Goal: Information Seeking & Learning: Learn about a topic

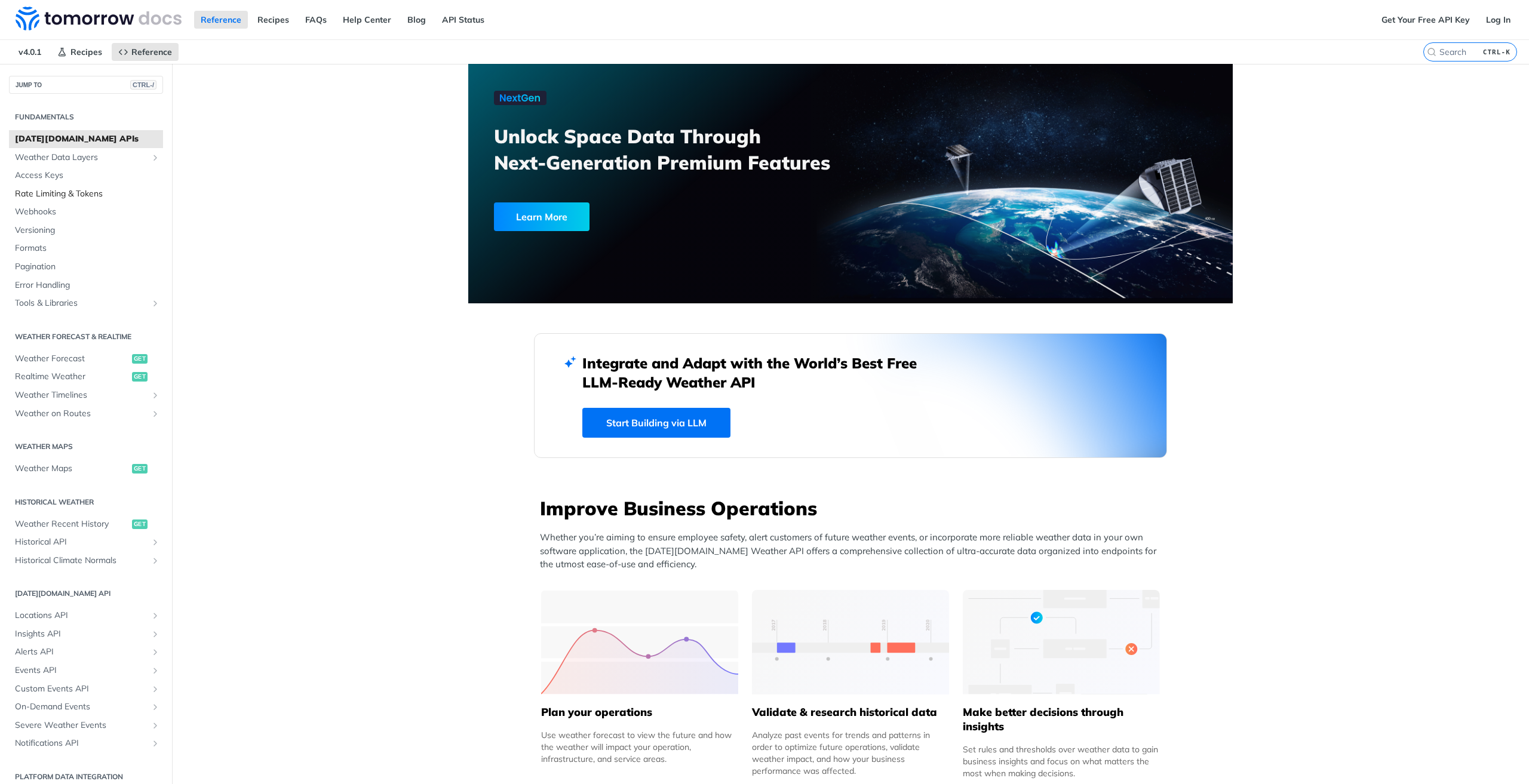
click at [78, 192] on span "Rate Limiting & Tokens" at bounding box center [87, 194] width 145 height 12
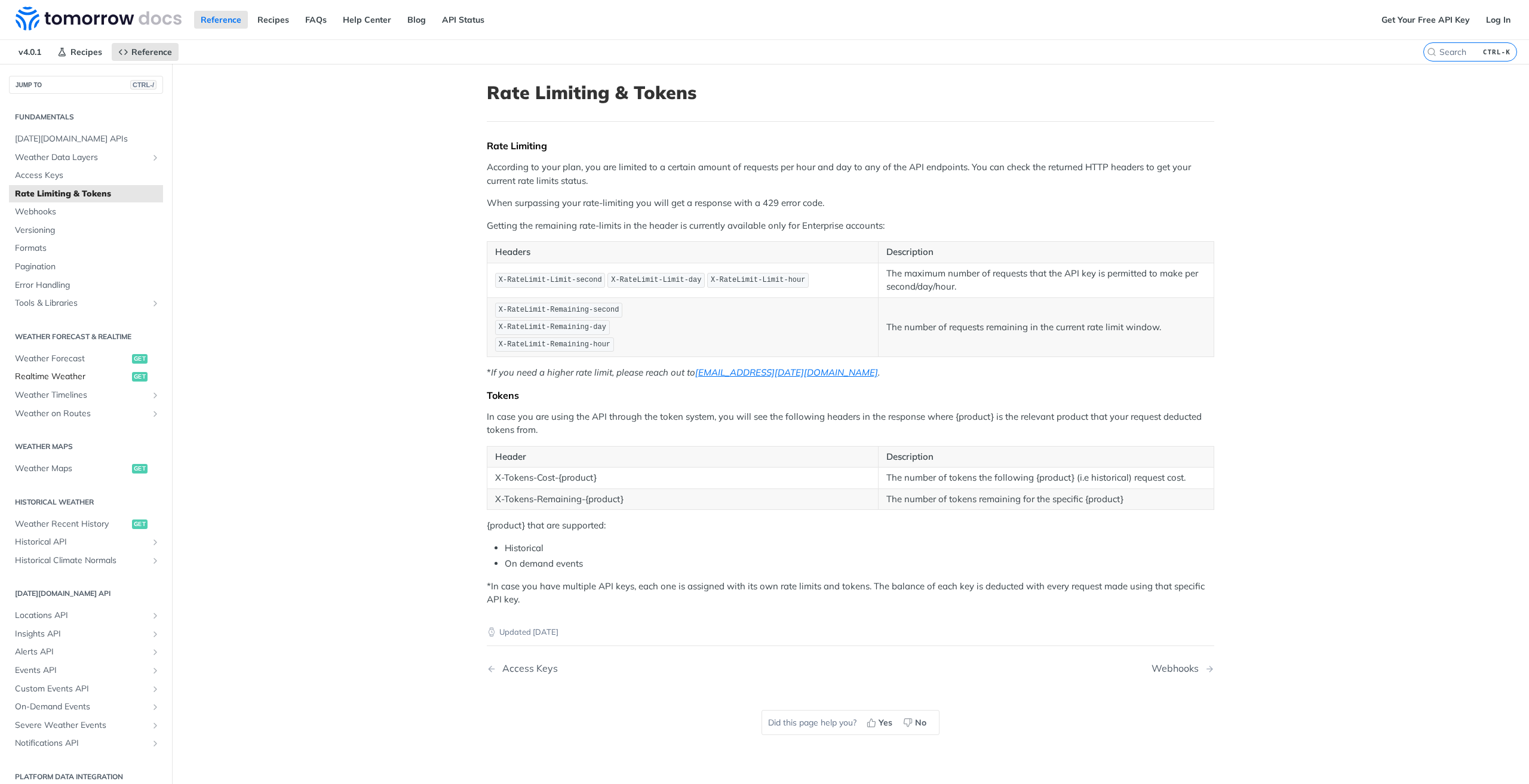
click at [58, 378] on span "Realtime Weather" at bounding box center [72, 377] width 114 height 12
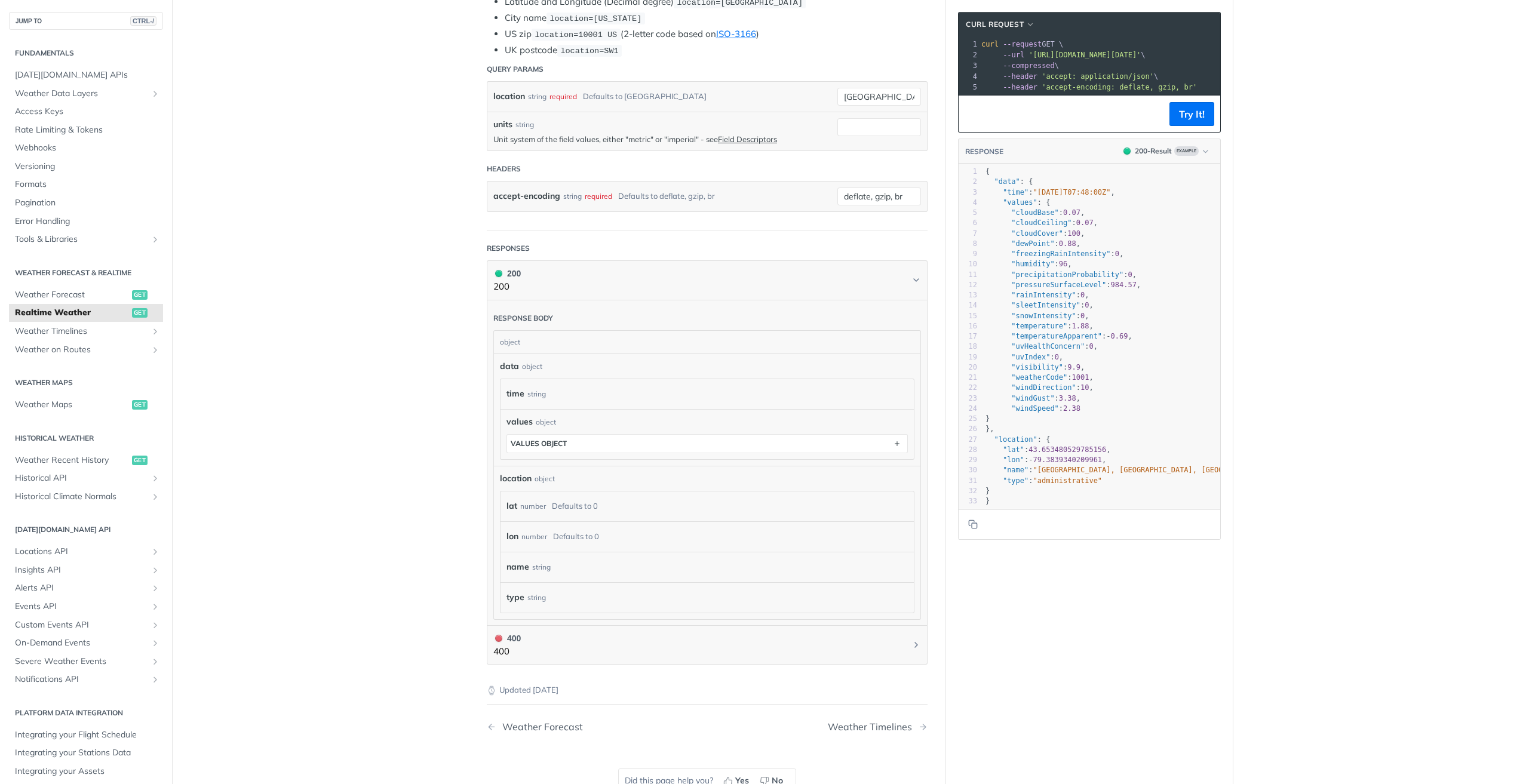
scroll to position [359, 0]
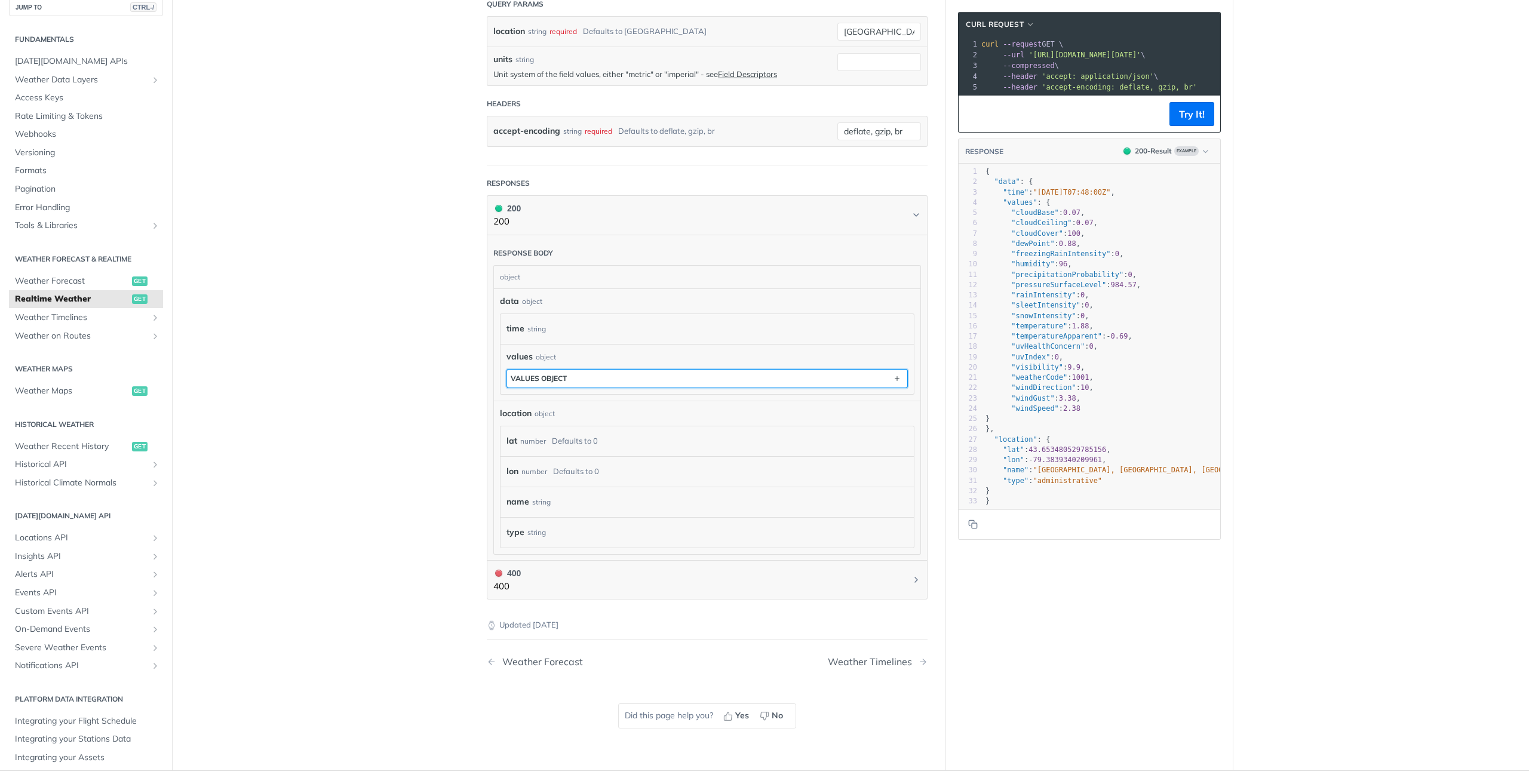
click at [627, 380] on button "values object" at bounding box center [707, 378] width 400 height 18
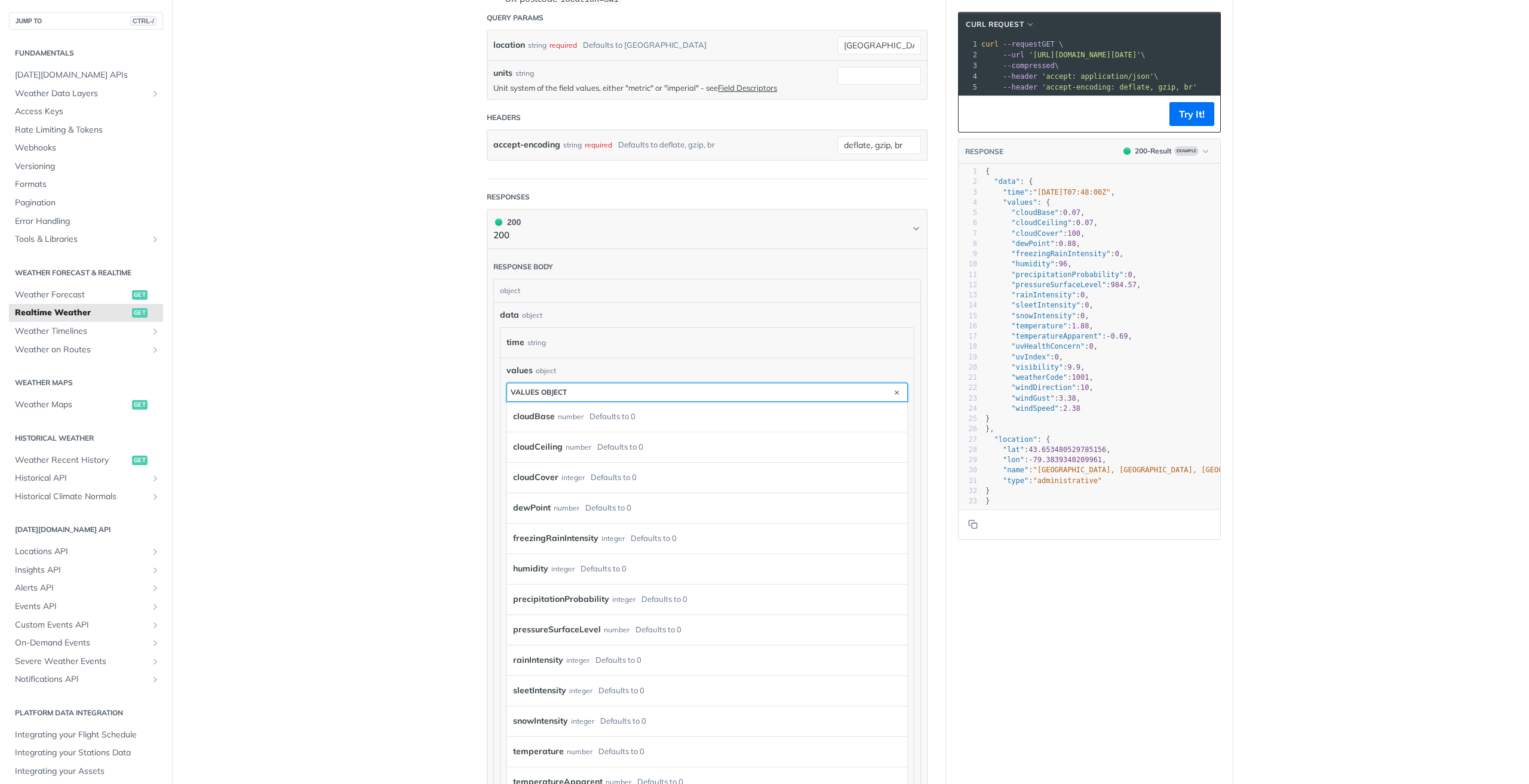
scroll to position [597, 0]
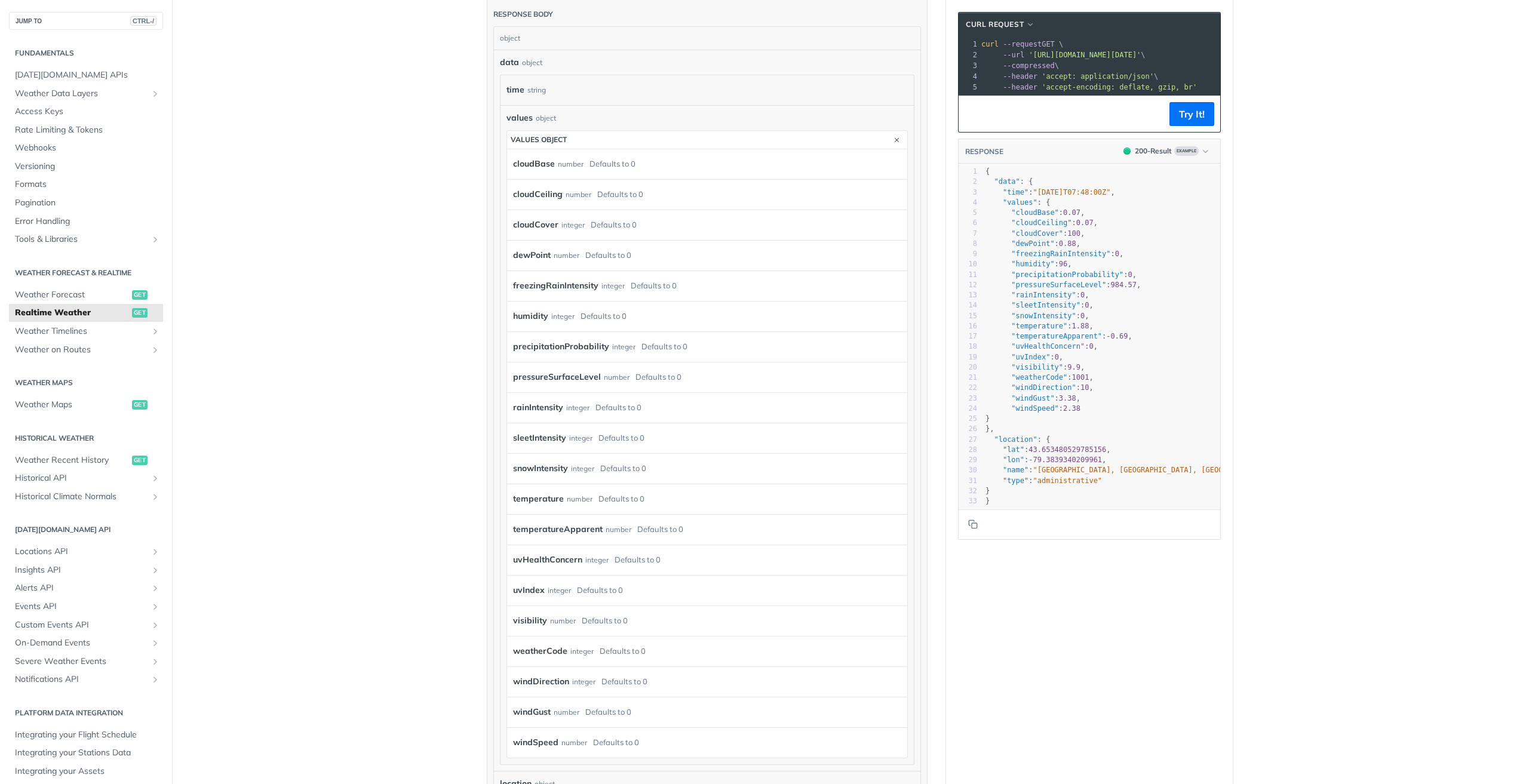
click at [1052, 340] on span ""temperatureApparent"" at bounding box center [1057, 336] width 91 height 9
type textarea "n"
click at [1087, 340] on span ""temperatureApparent"" at bounding box center [1057, 336] width 91 height 9
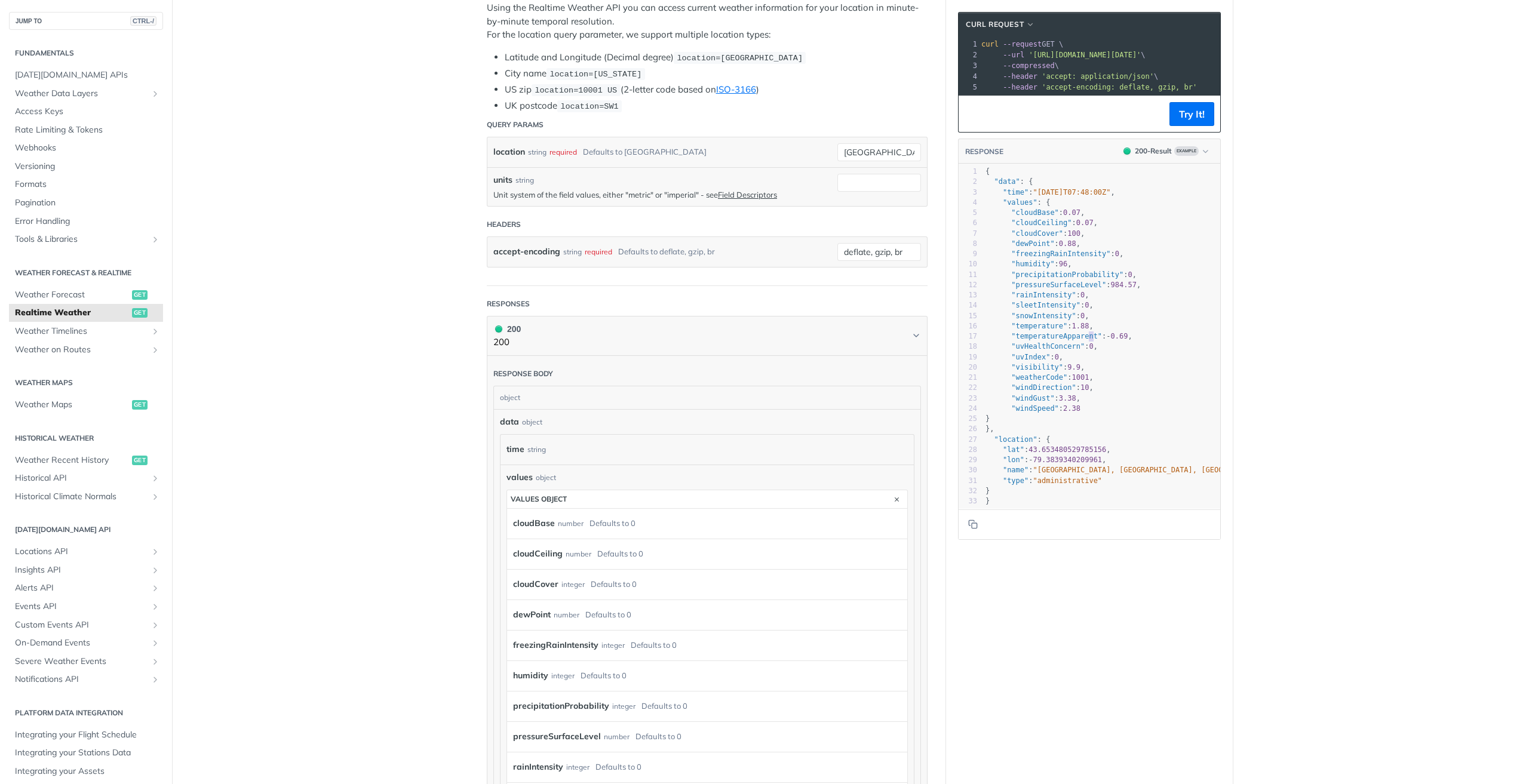
scroll to position [239, 0]
drag, startPoint x: 692, startPoint y: 28, endPoint x: 702, endPoint y: 29, distance: 10.0
click at [692, 28] on p "Using the Realtime Weather API you can access current weather information for y…" at bounding box center [707, 20] width 441 height 41
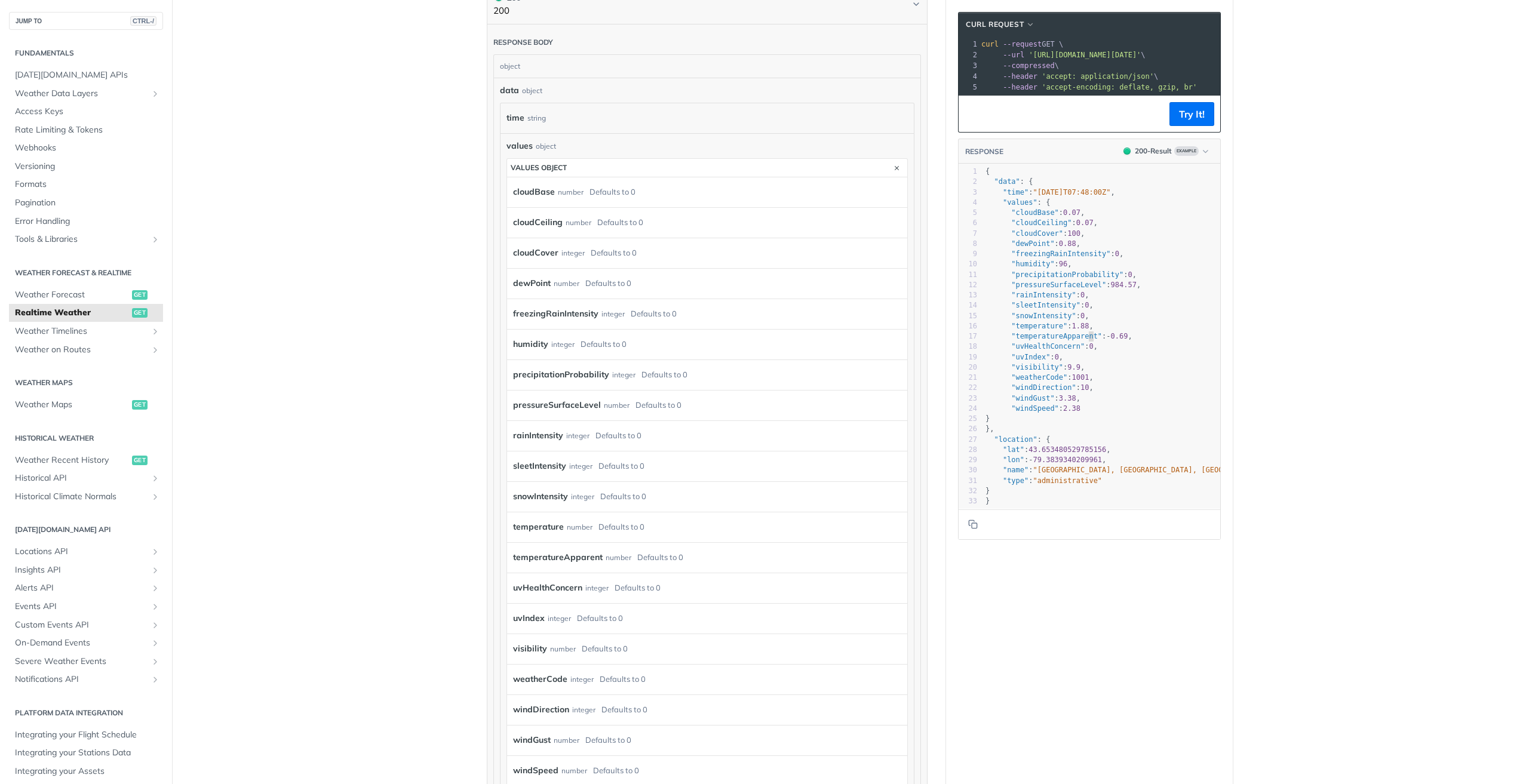
scroll to position [537, 0]
click at [533, 345] on label "freezingRainIntensity" at bounding box center [556, 345] width 85 height 17
click at [521, 314] on label "dewPoint" at bounding box center [531, 315] width 37 height 17
click at [529, 353] on div "freezingRainIntensity integer Defaults to 0" at bounding box center [707, 345] width 400 height 30
click at [562, 406] on label "precipitationProbability" at bounding box center [561, 406] width 96 height 17
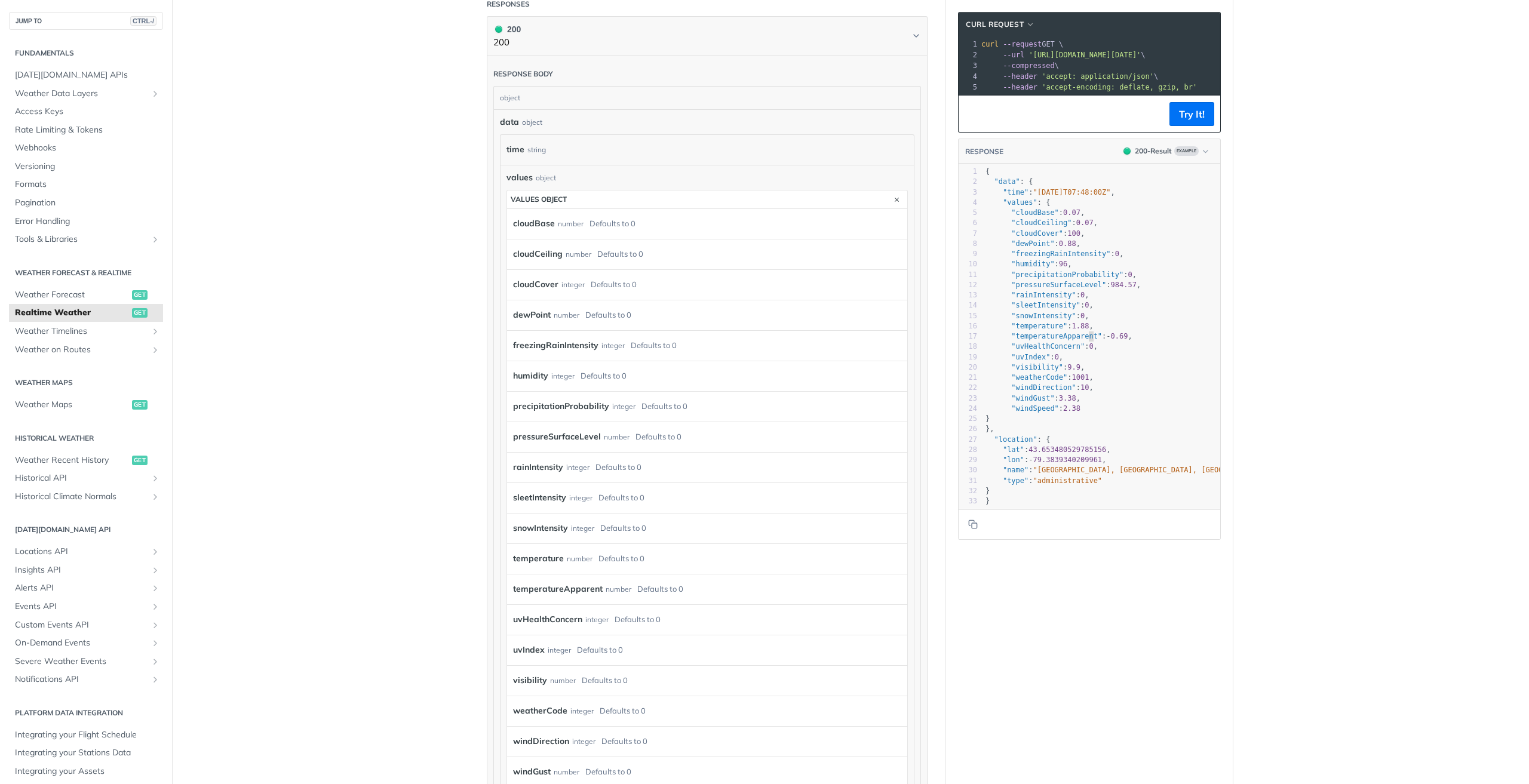
click at [550, 469] on label "rainIntensity" at bounding box center [538, 467] width 50 height 17
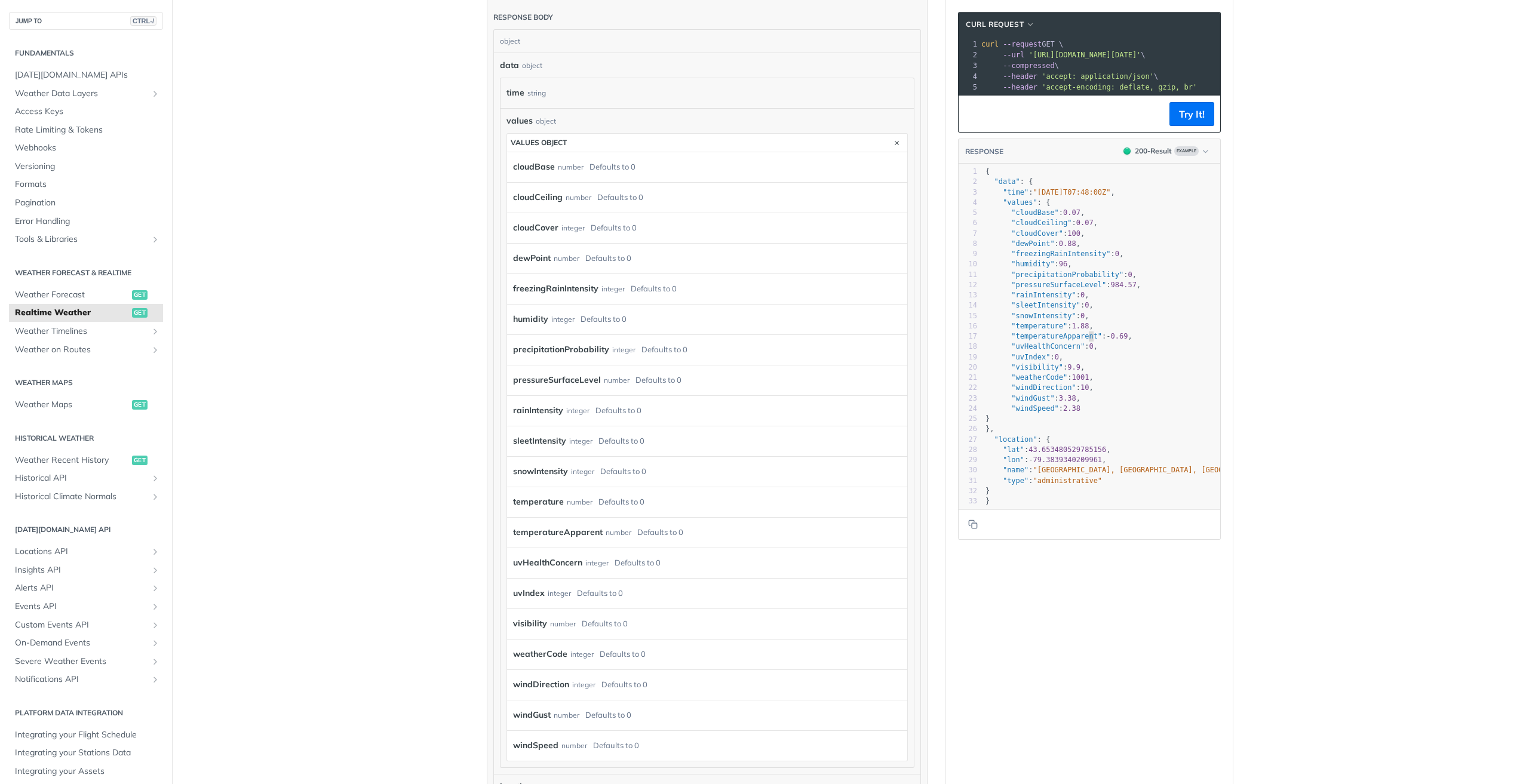
scroll to position [597, 0]
click at [1053, 299] on span ""rainIntensity"" at bounding box center [1044, 295] width 64 height 9
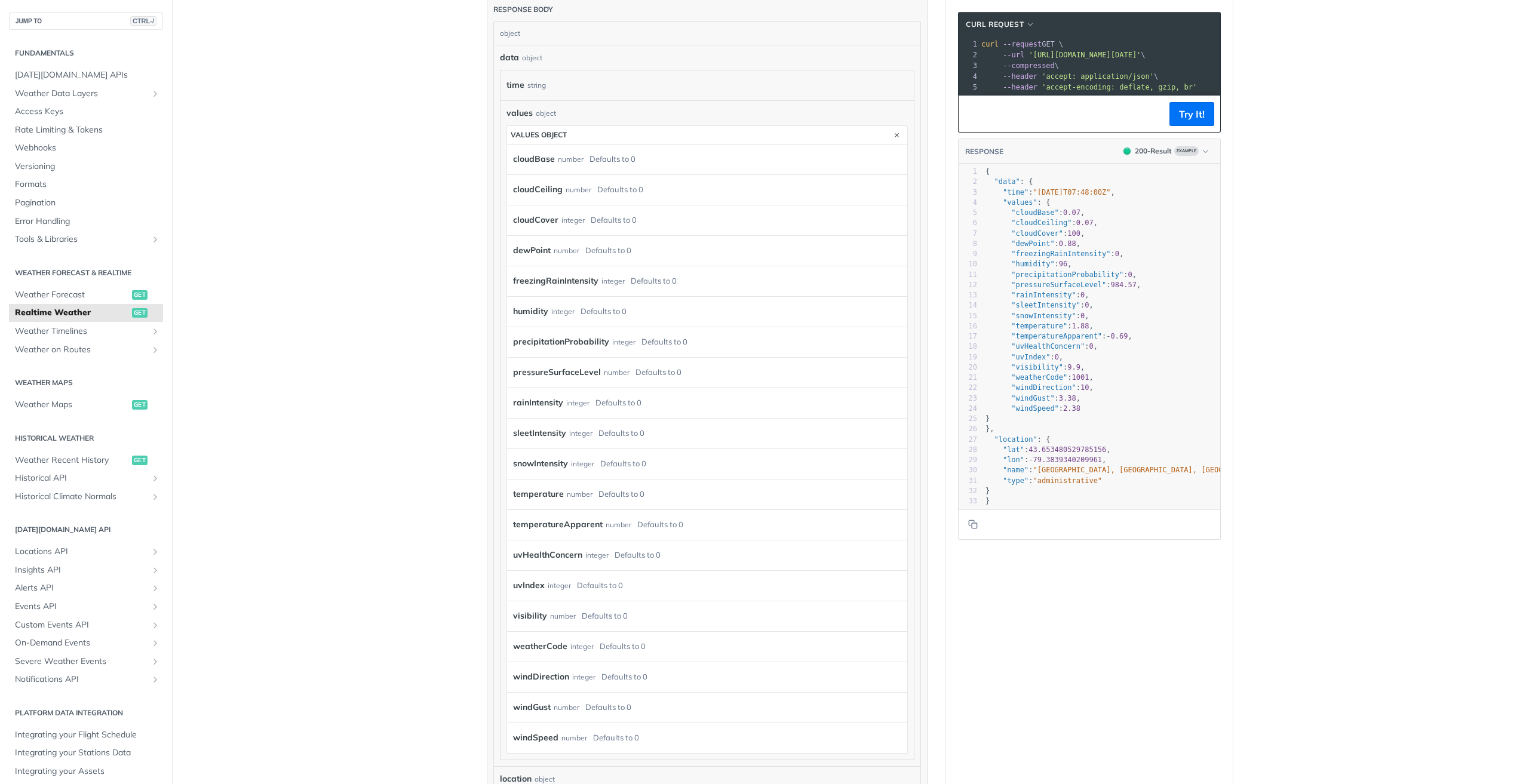
scroll to position [478, 0]
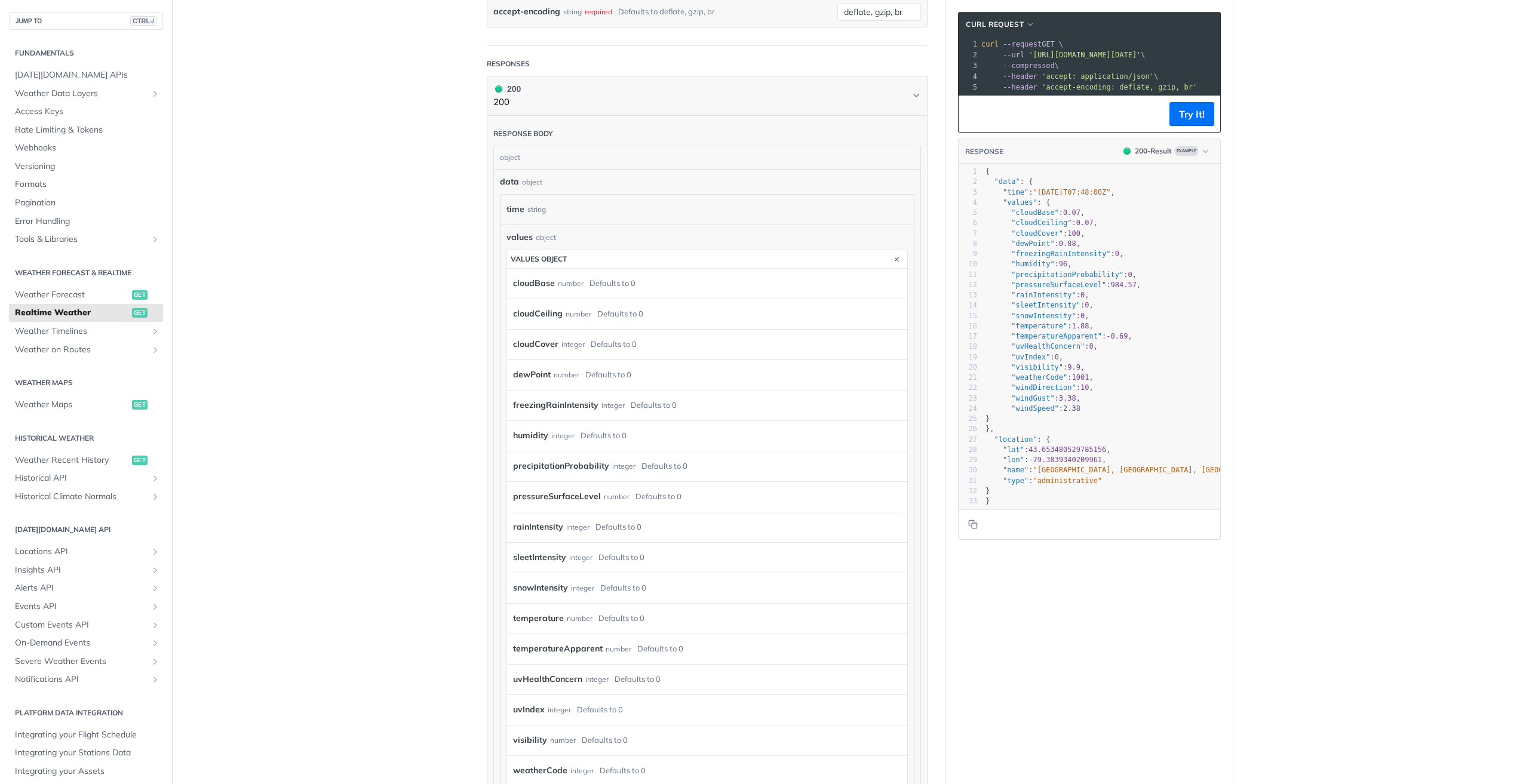
click at [530, 526] on label "rainIntensity" at bounding box center [538, 527] width 50 height 17
click at [525, 525] on label "rainIntensity" at bounding box center [538, 527] width 50 height 17
copy label "rainIntensity"
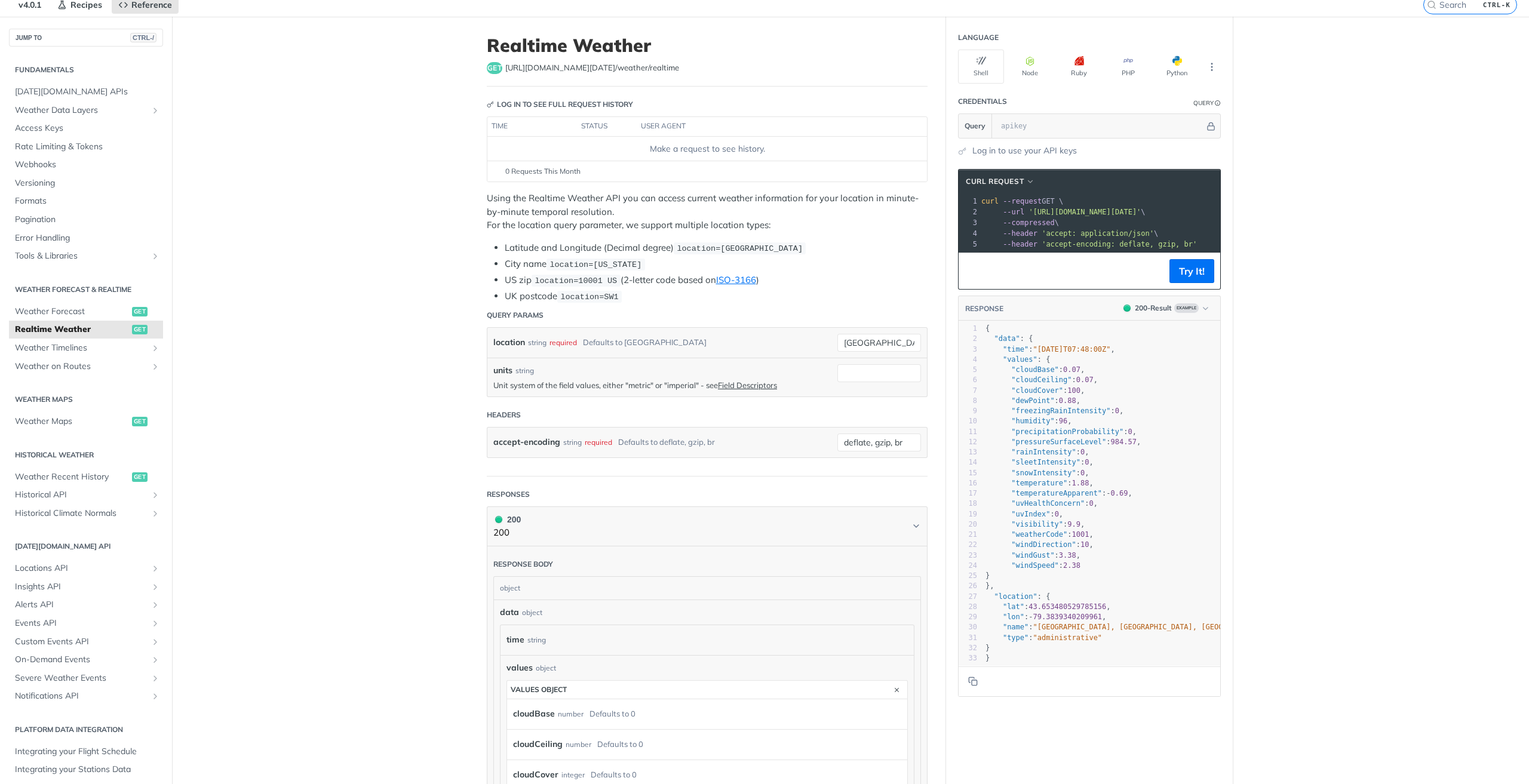
scroll to position [0, 0]
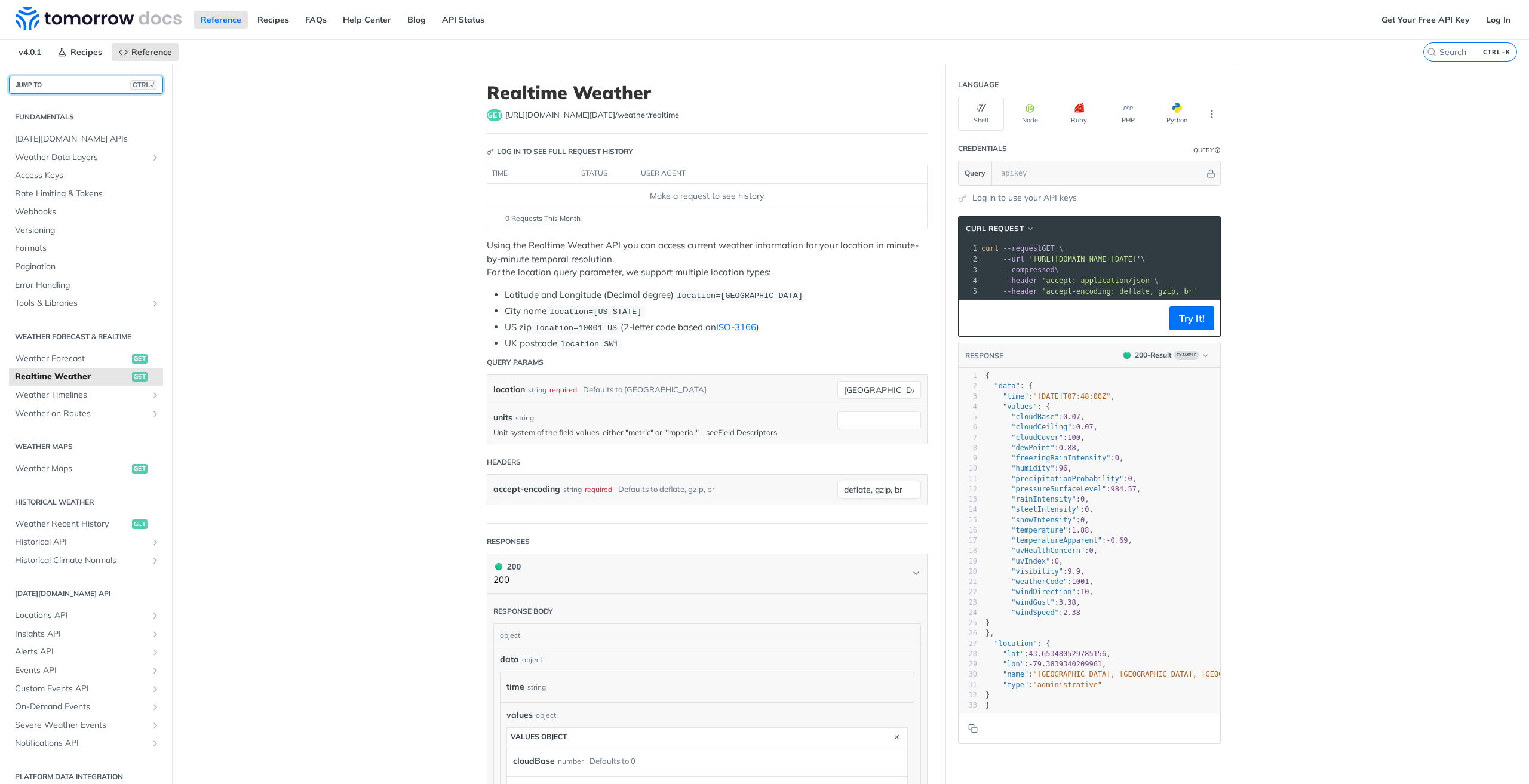
click at [49, 83] on button "JUMP TO CTRL-/" at bounding box center [86, 84] width 154 height 18
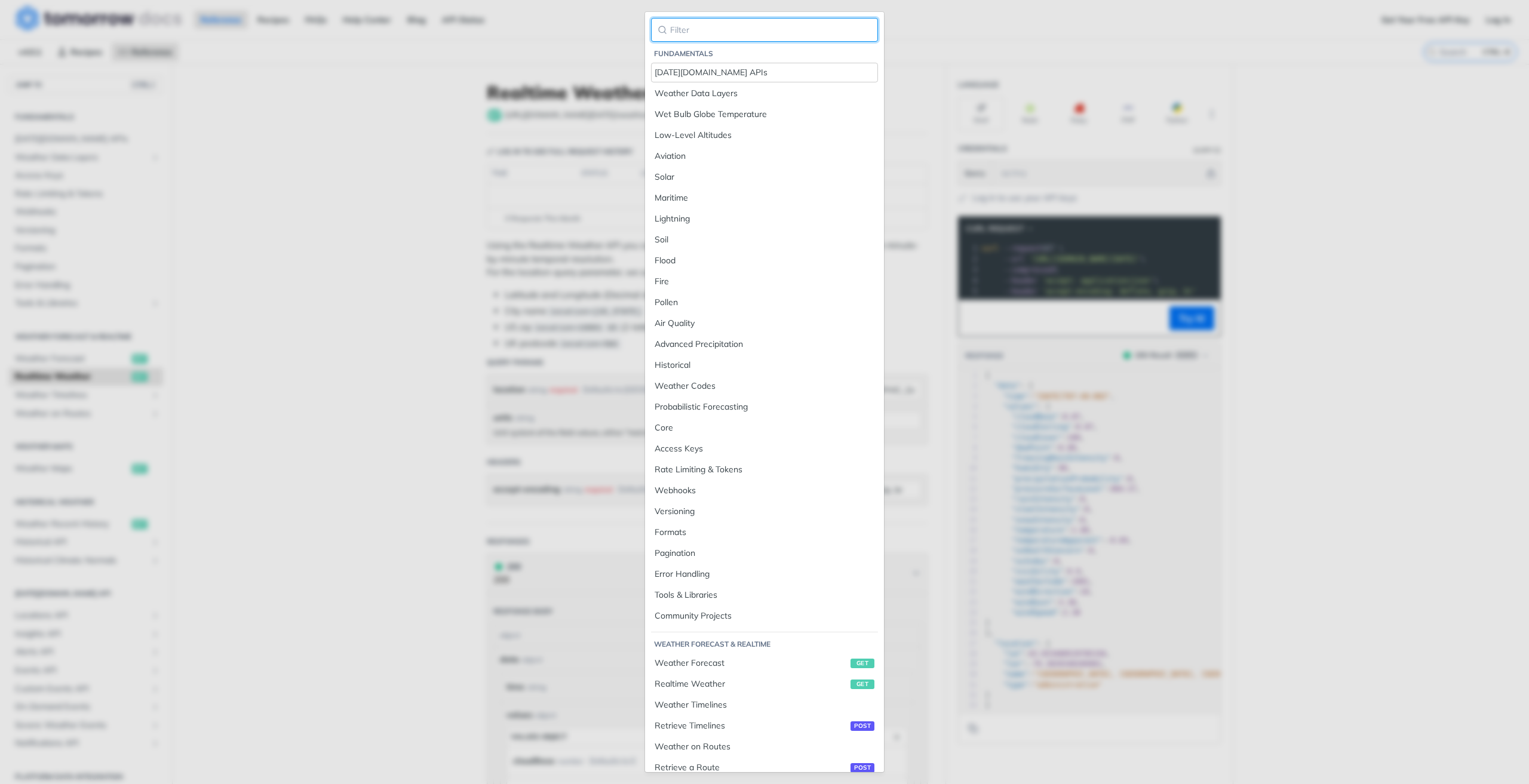
paste input "rainIntensity"
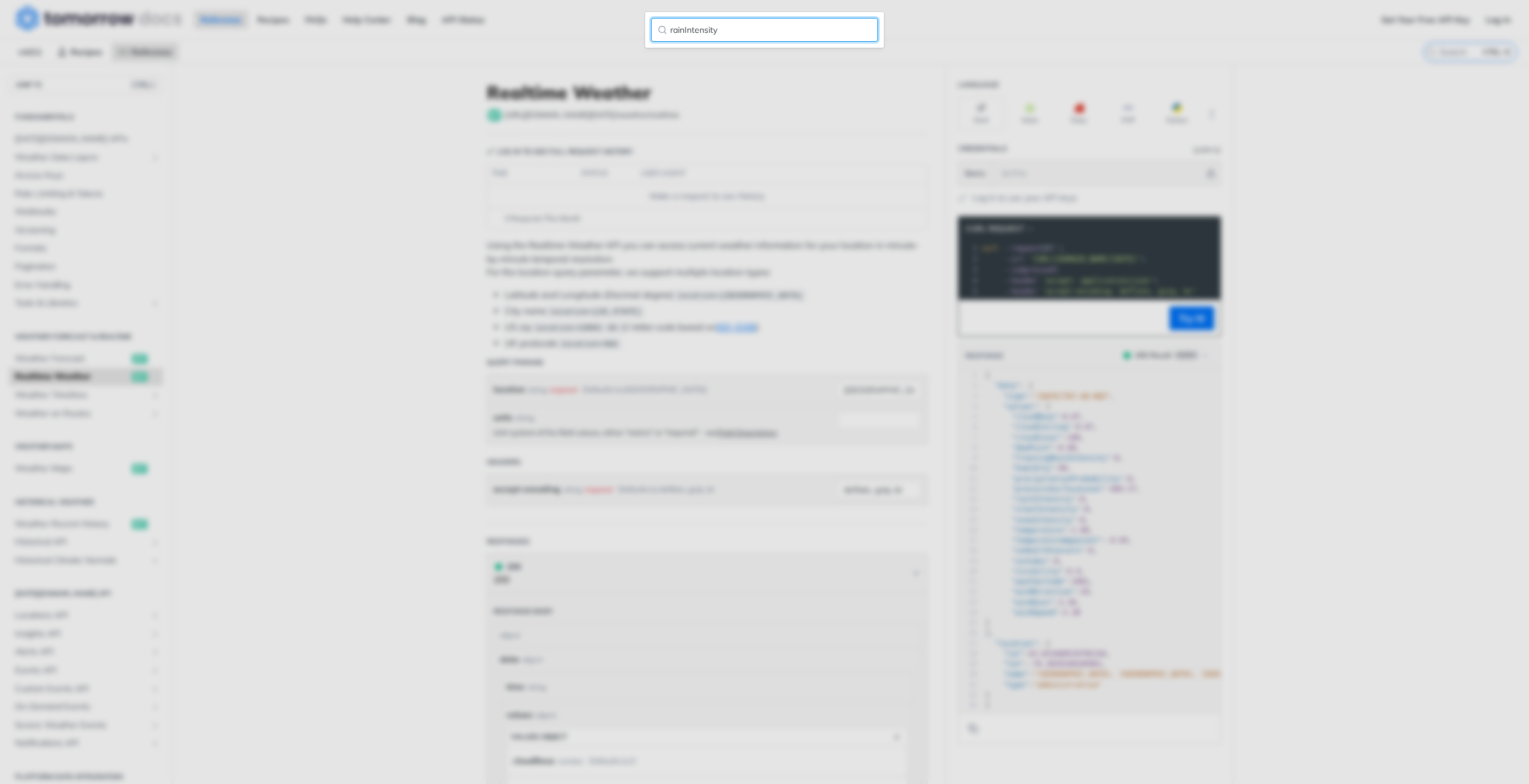
type input "rainIntensity"
click at [872, 27] on input "rainIntensity" at bounding box center [764, 30] width 227 height 24
click at [858, 29] on input "rainIntensity" at bounding box center [764, 30] width 227 height 24
click at [864, 29] on input "rainIntensity" at bounding box center [764, 30] width 227 height 24
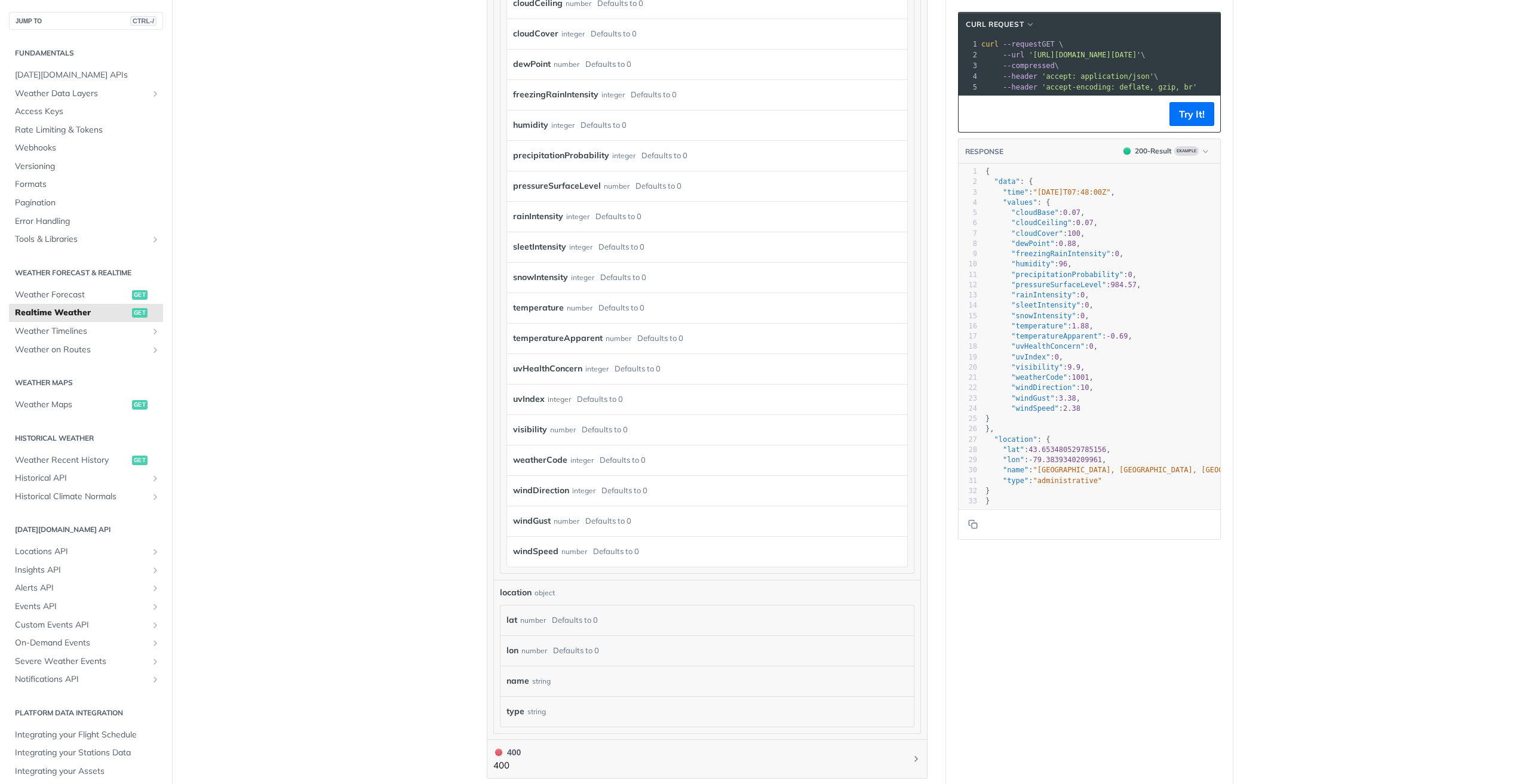
scroll to position [749, 0]
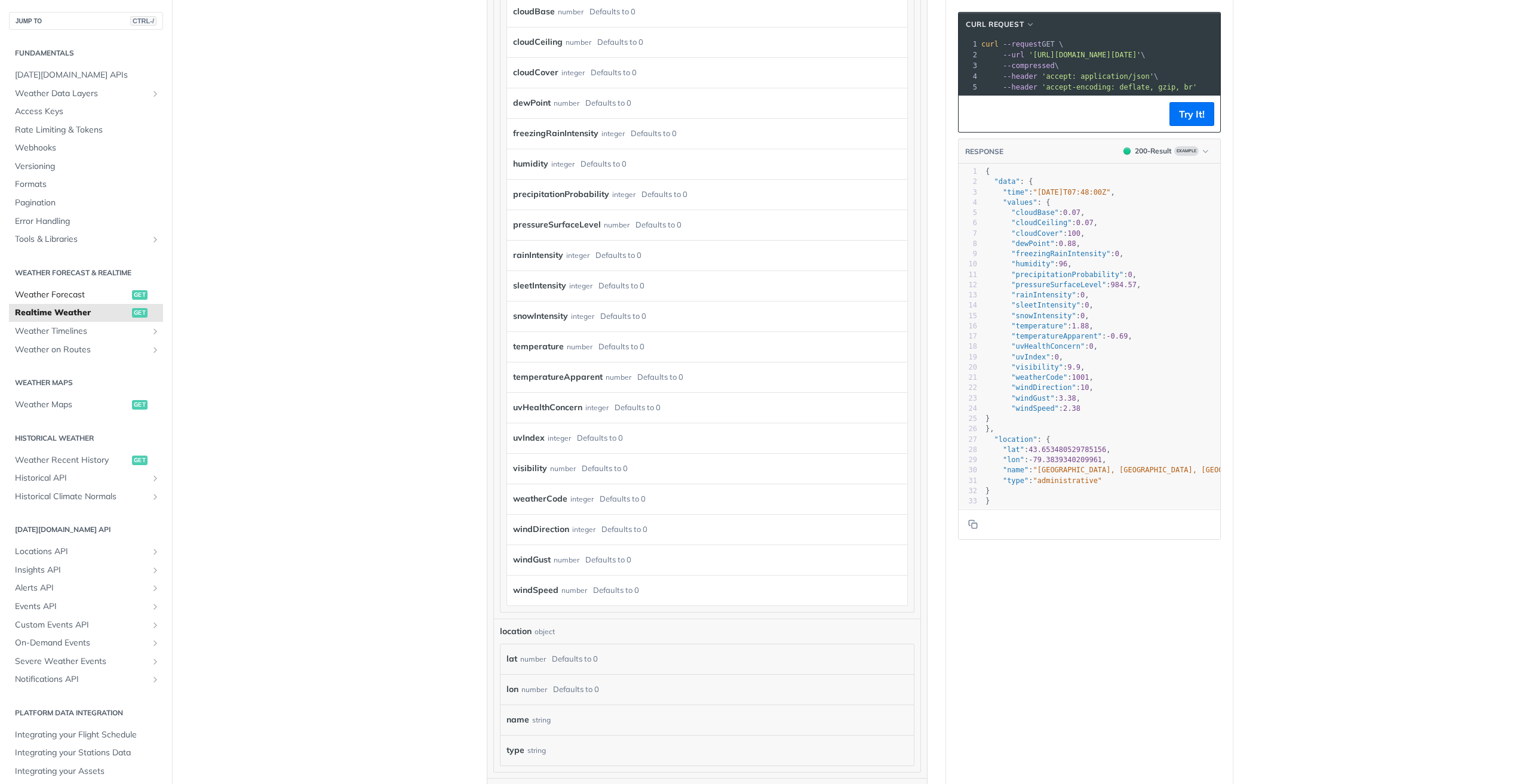
click at [53, 292] on span "Weather Forecast" at bounding box center [72, 295] width 114 height 12
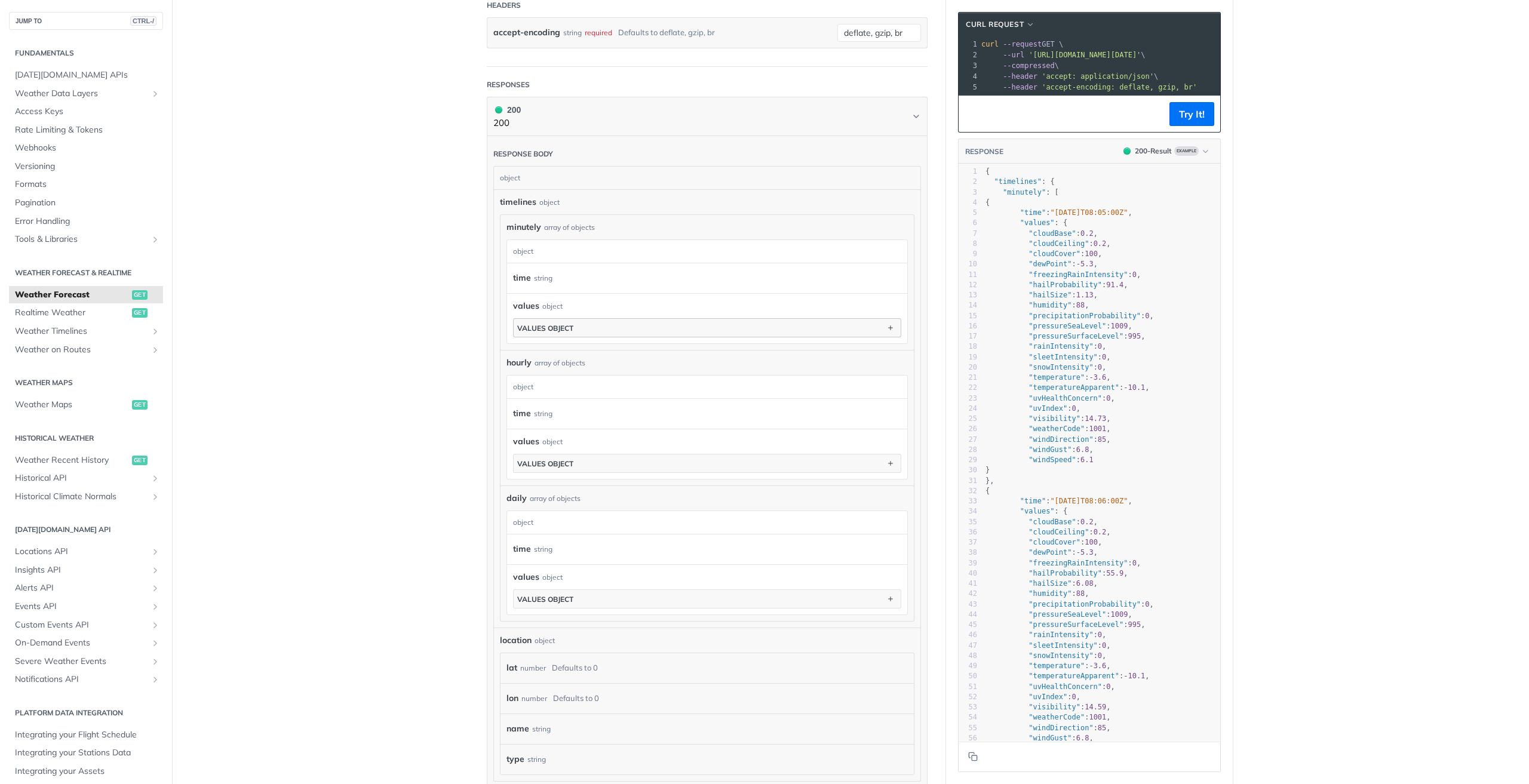
scroll to position [537, 0]
click at [550, 324] on div "values object" at bounding box center [545, 325] width 56 height 9
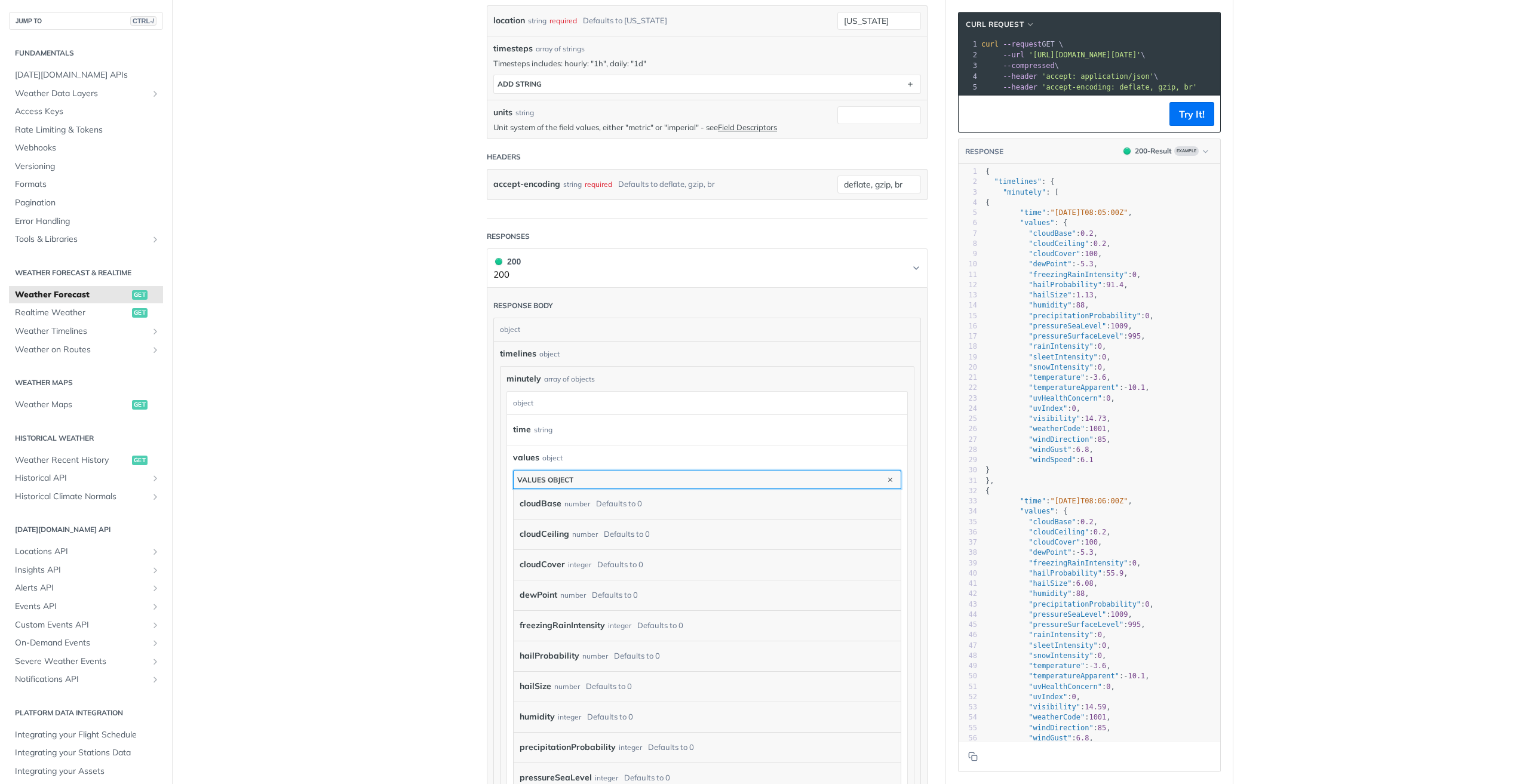
scroll to position [0, 0]
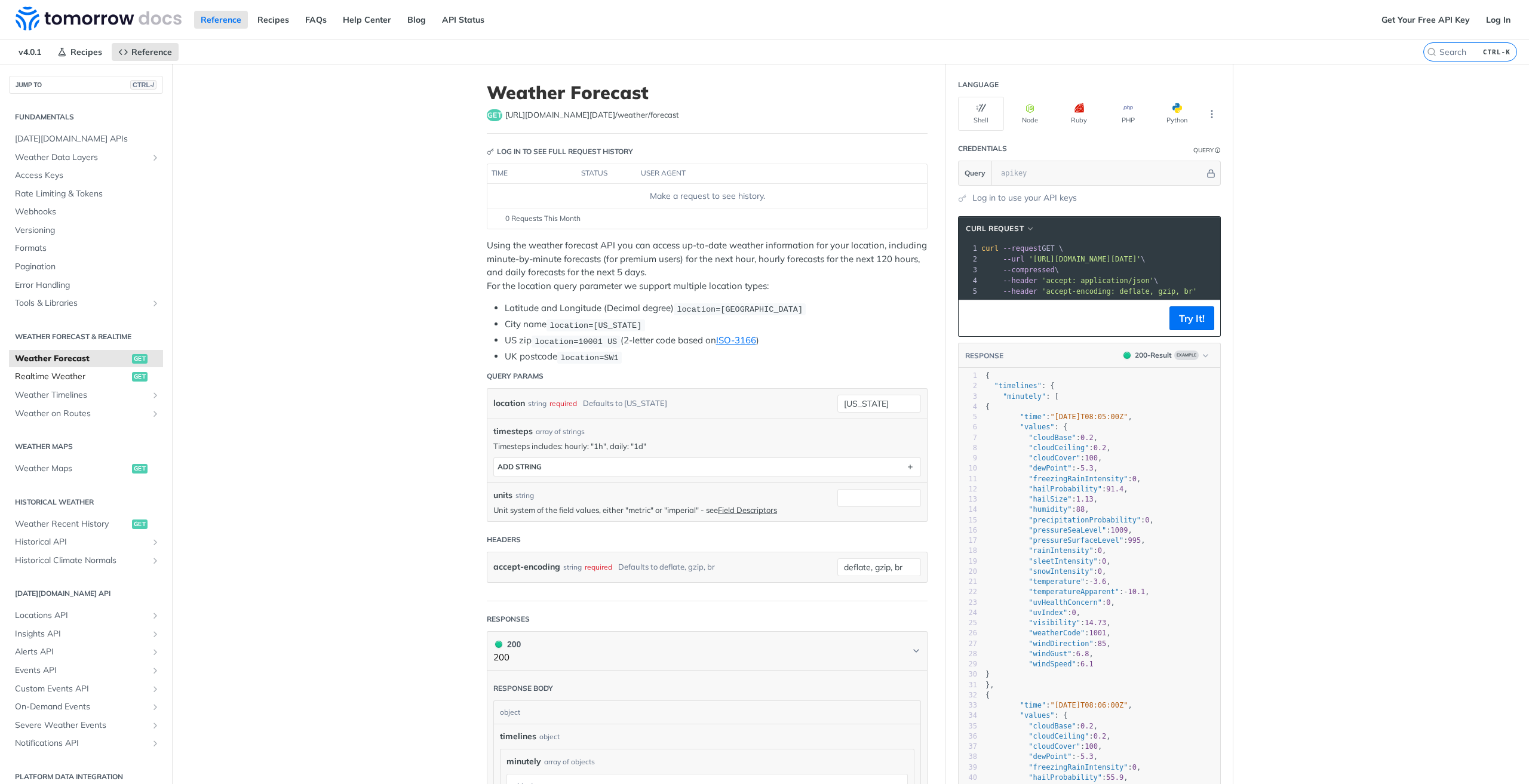
click at [45, 371] on span "Realtime Weather" at bounding box center [72, 377] width 114 height 12
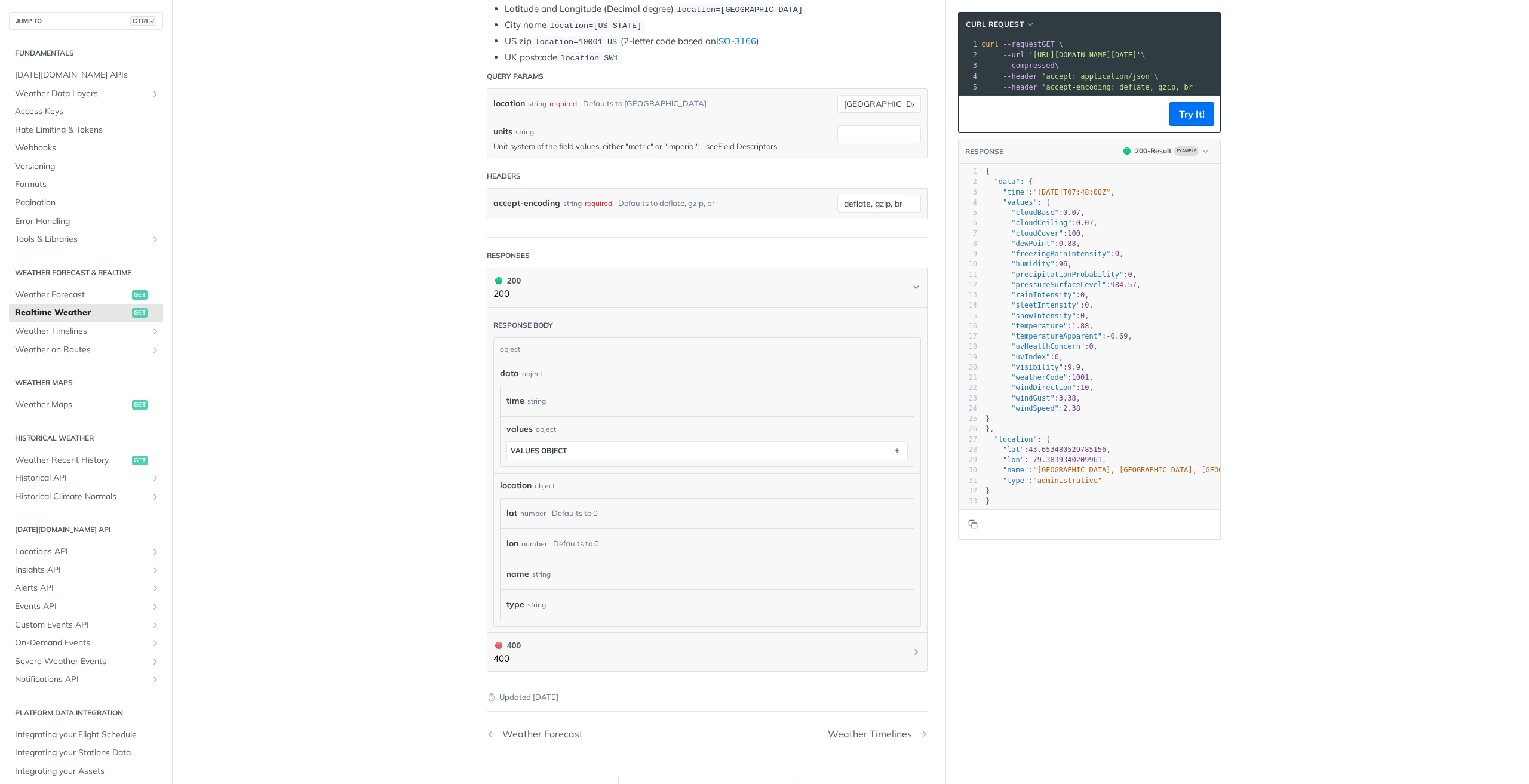
scroll to position [299, 0]
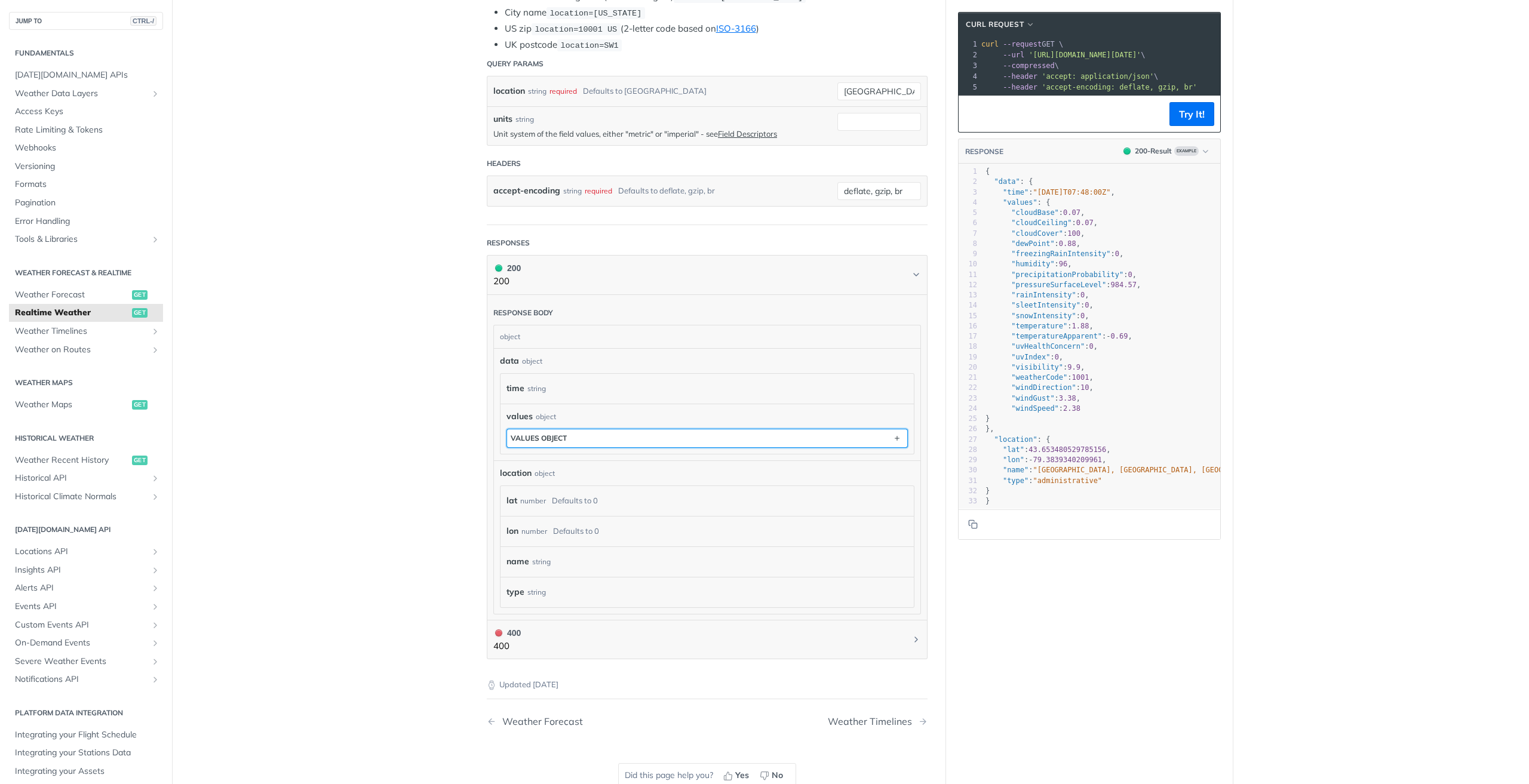
click at [590, 440] on button "values object" at bounding box center [707, 438] width 400 height 18
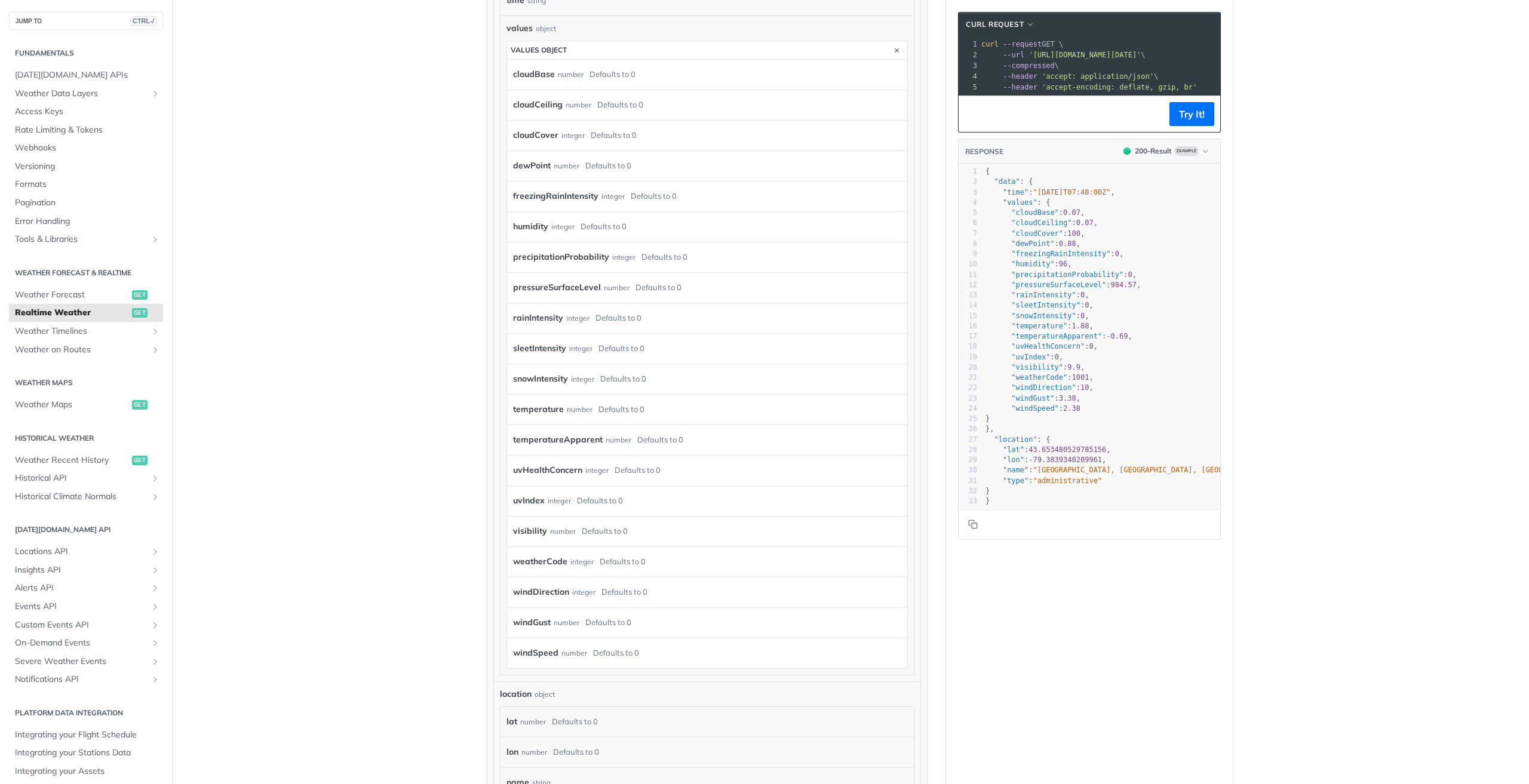
scroll to position [716, 0]
click at [548, 463] on div "integer" at bounding box center [559, 471] width 23 height 17
click at [548, 468] on div "integer" at bounding box center [559, 471] width 23 height 17
